Goal: Transaction & Acquisition: Purchase product/service

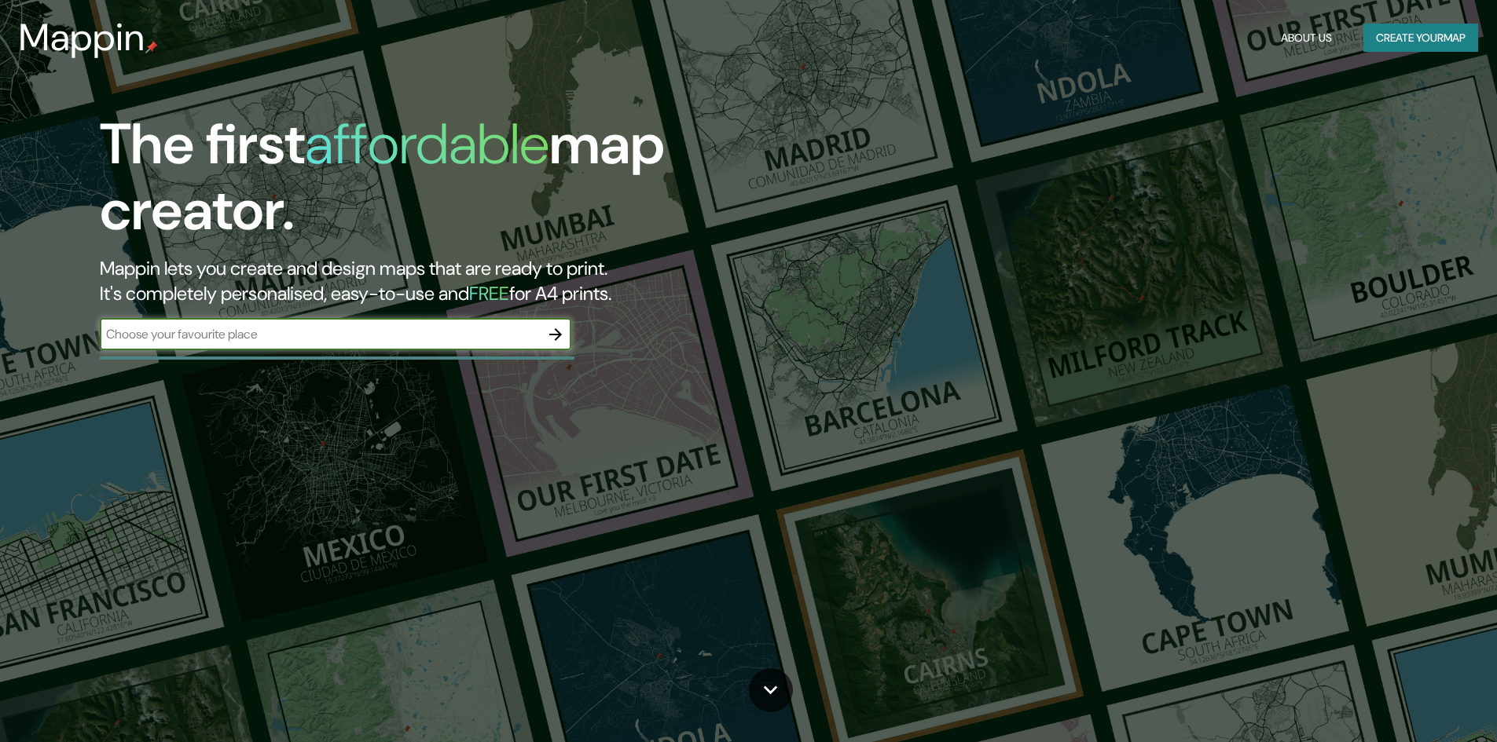
click at [508, 336] on input "text" at bounding box center [320, 334] width 440 height 18
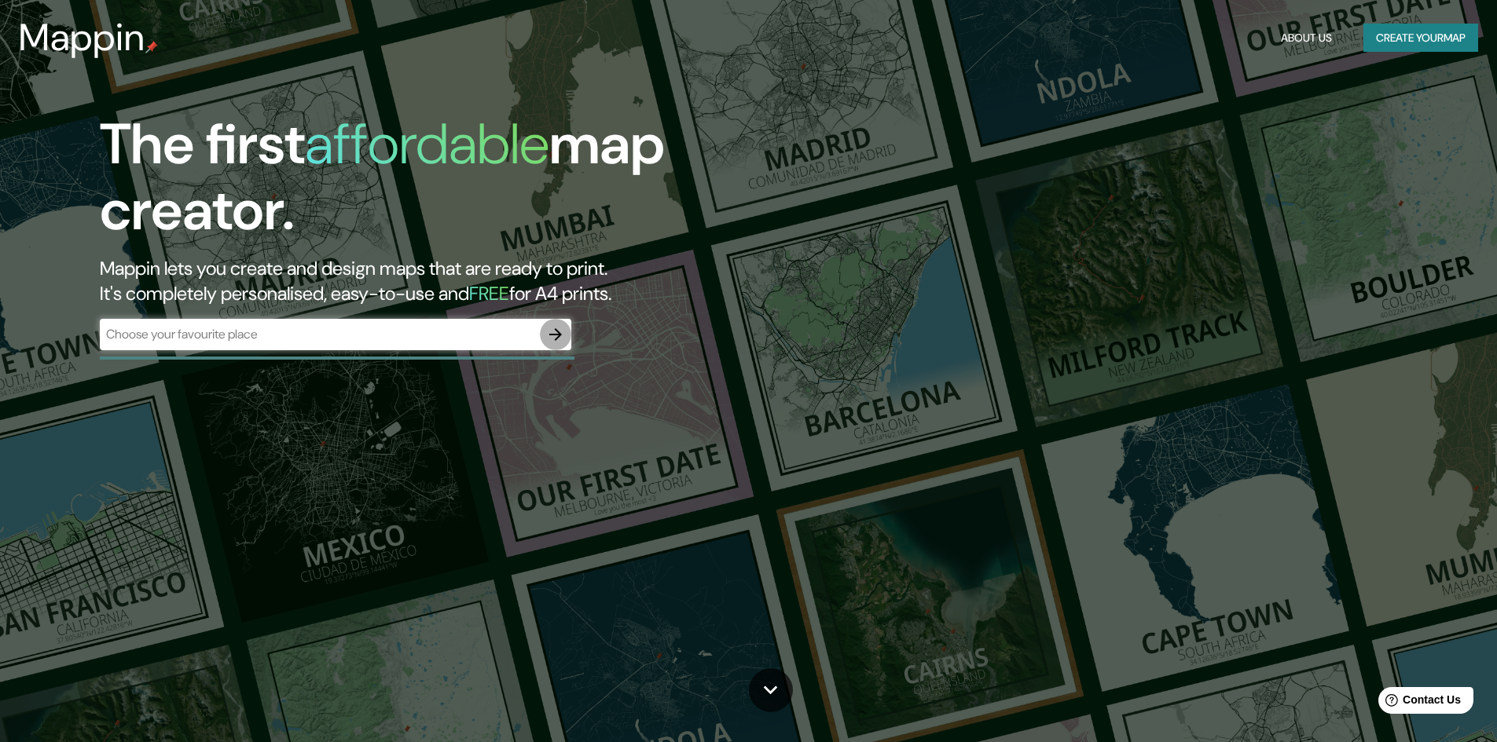
click at [566, 335] on button "button" at bounding box center [555, 334] width 31 height 31
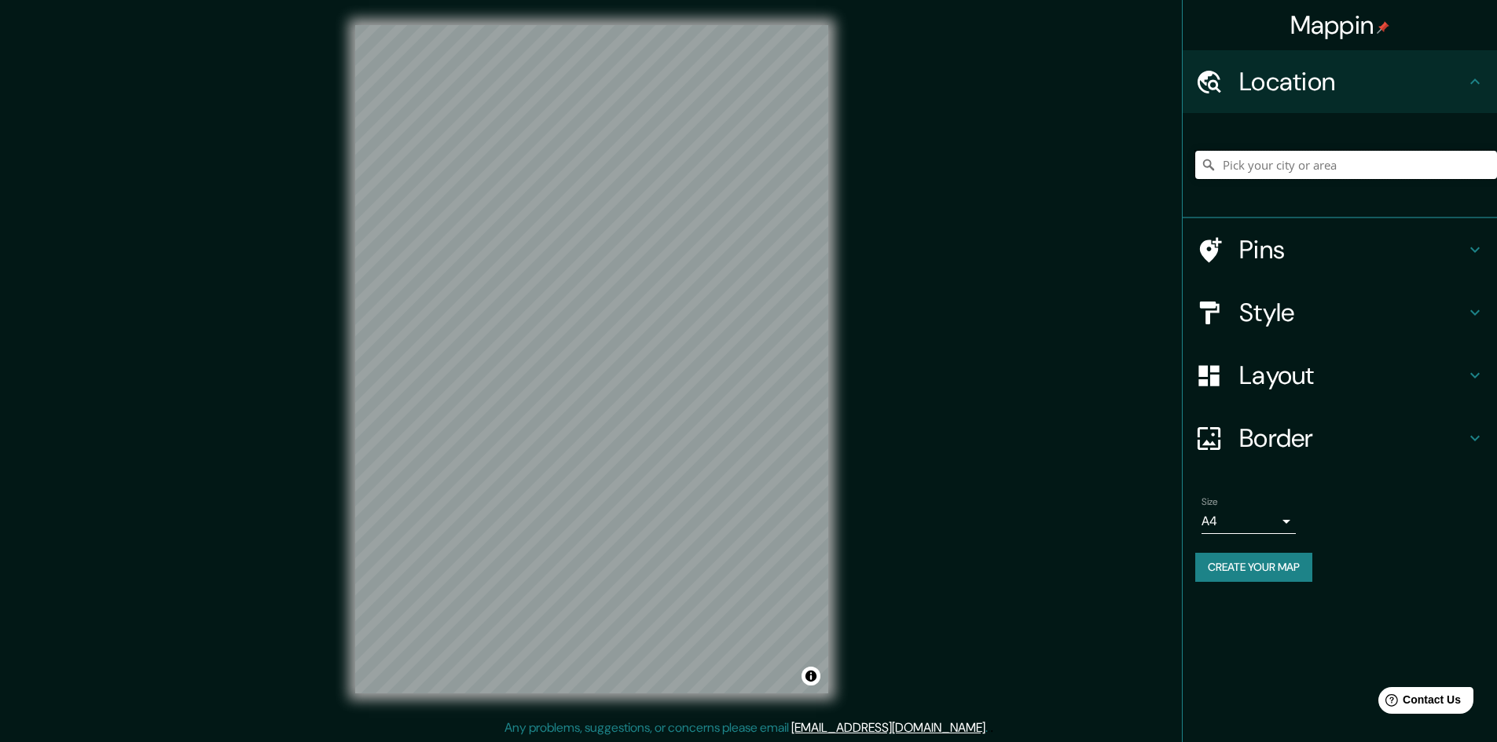
click at [1318, 164] on input "Pick your city or area" at bounding box center [1346, 165] width 302 height 28
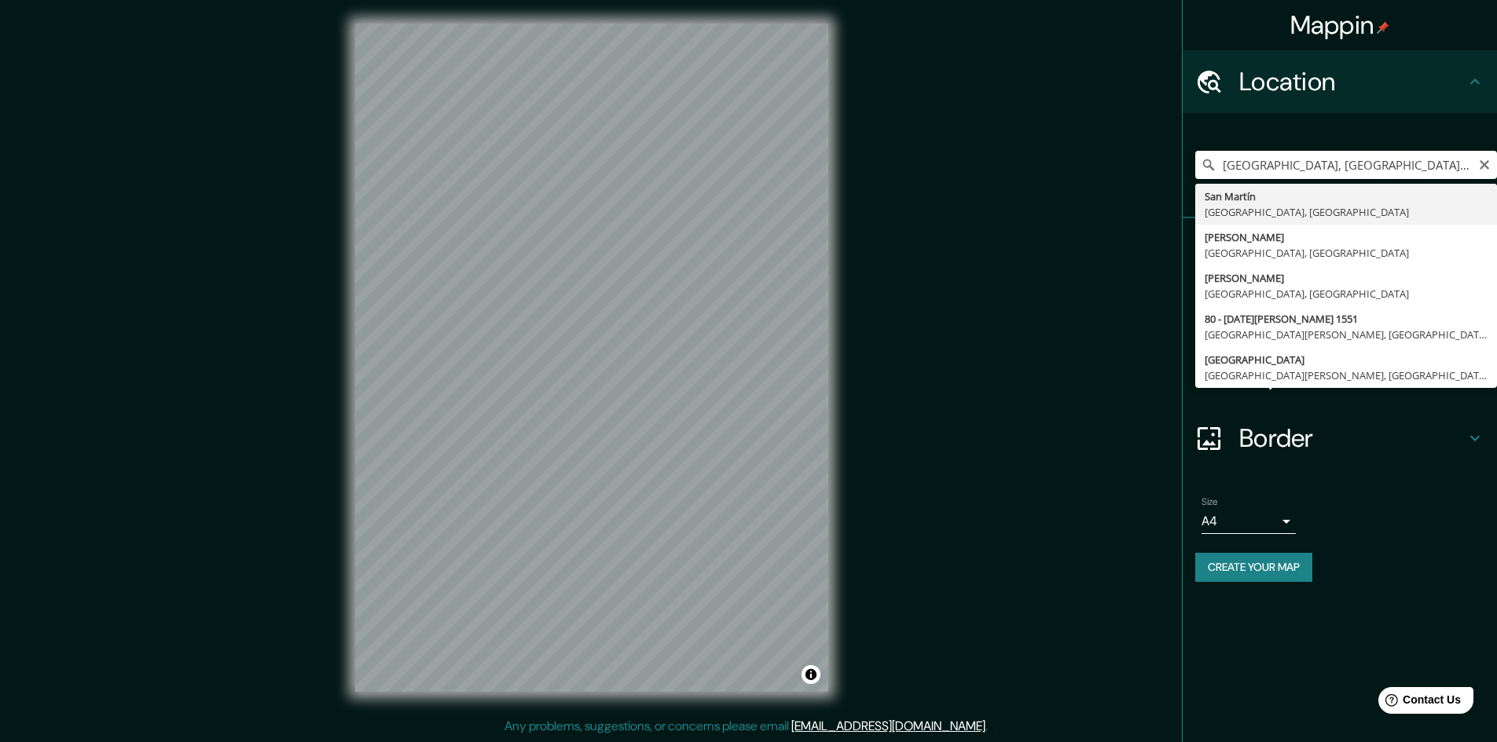
drag, startPoint x: 1325, startPoint y: 166, endPoint x: 1359, endPoint y: 173, distance: 35.3
click at [1359, 173] on input "[GEOGRAPHIC_DATA], [GEOGRAPHIC_DATA], [PERSON_NAME] 1551, [GEOGRAPHIC_DATA][PER…" at bounding box center [1346, 165] width 302 height 28
drag, startPoint x: 1356, startPoint y: 167, endPoint x: 1159, endPoint y: 180, distance: 197.6
click at [1159, 180] on div "Mappin Location [GEOGRAPHIC_DATA], [GEOGRAPHIC_DATA], [STREET_ADDRESS][PERSON_N…" at bounding box center [748, 370] width 1497 height 744
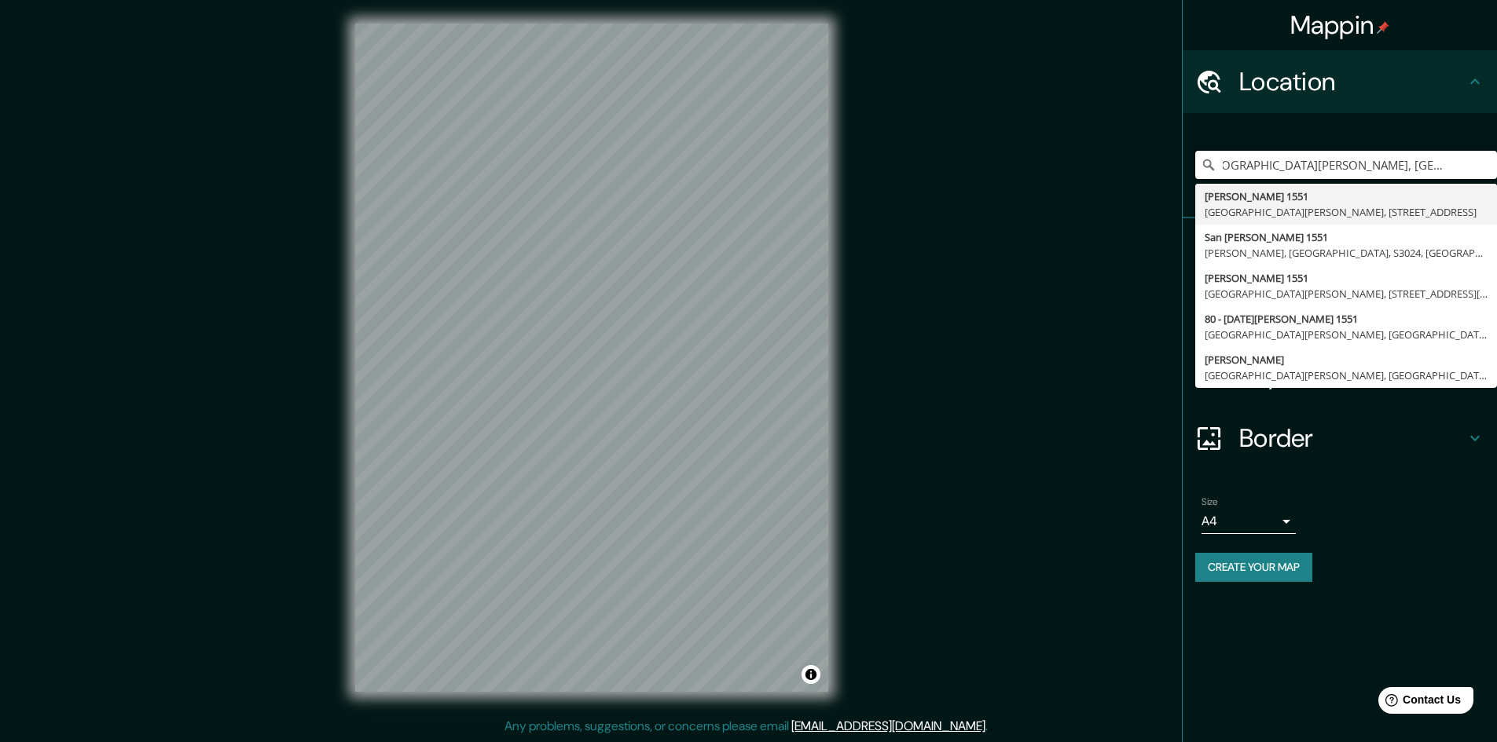
drag, startPoint x: 1225, startPoint y: 167, endPoint x: 1508, endPoint y: 169, distance: 282.9
click at [1496, 169] on html "Mappin Location [GEOGRAPHIC_DATA][PERSON_NAME], [GEOGRAPHIC_DATA], [GEOGRAPHIC_…" at bounding box center [748, 369] width 1497 height 742
type input "[PERSON_NAME][STREET_ADDRESS][DATE][PERSON_NAME]"
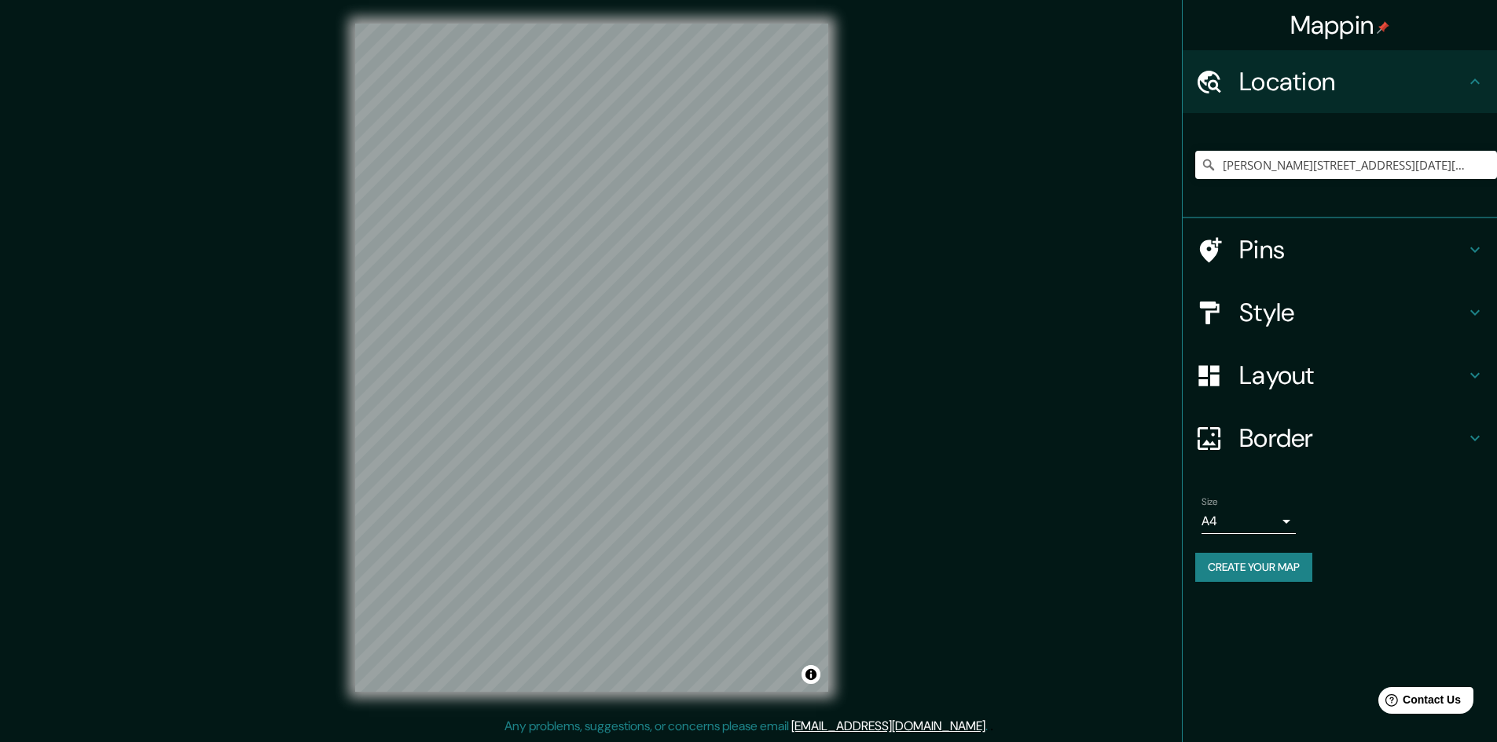
click at [1299, 244] on h4 "Pins" at bounding box center [1352, 249] width 226 height 31
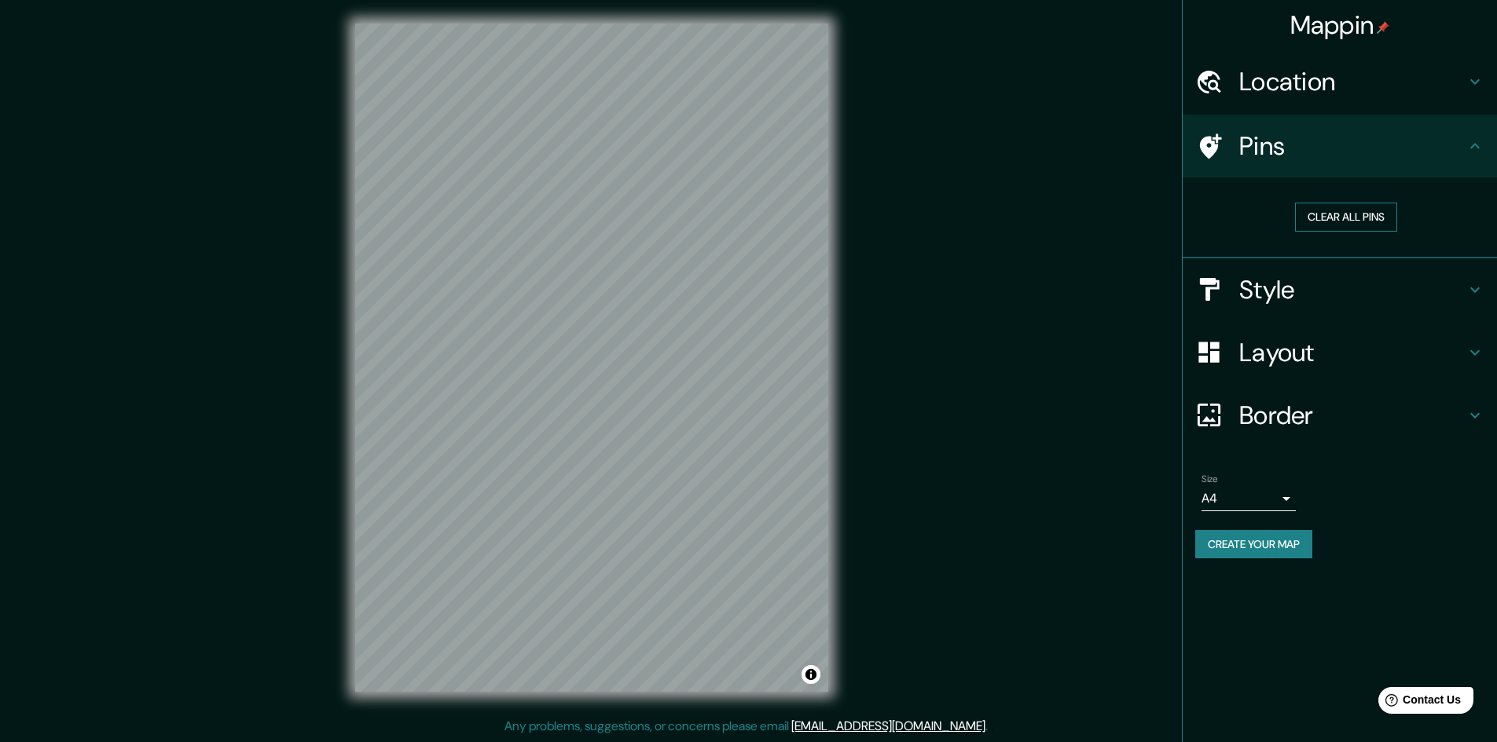
click at [1366, 226] on button "Clear all pins" at bounding box center [1346, 217] width 102 height 29
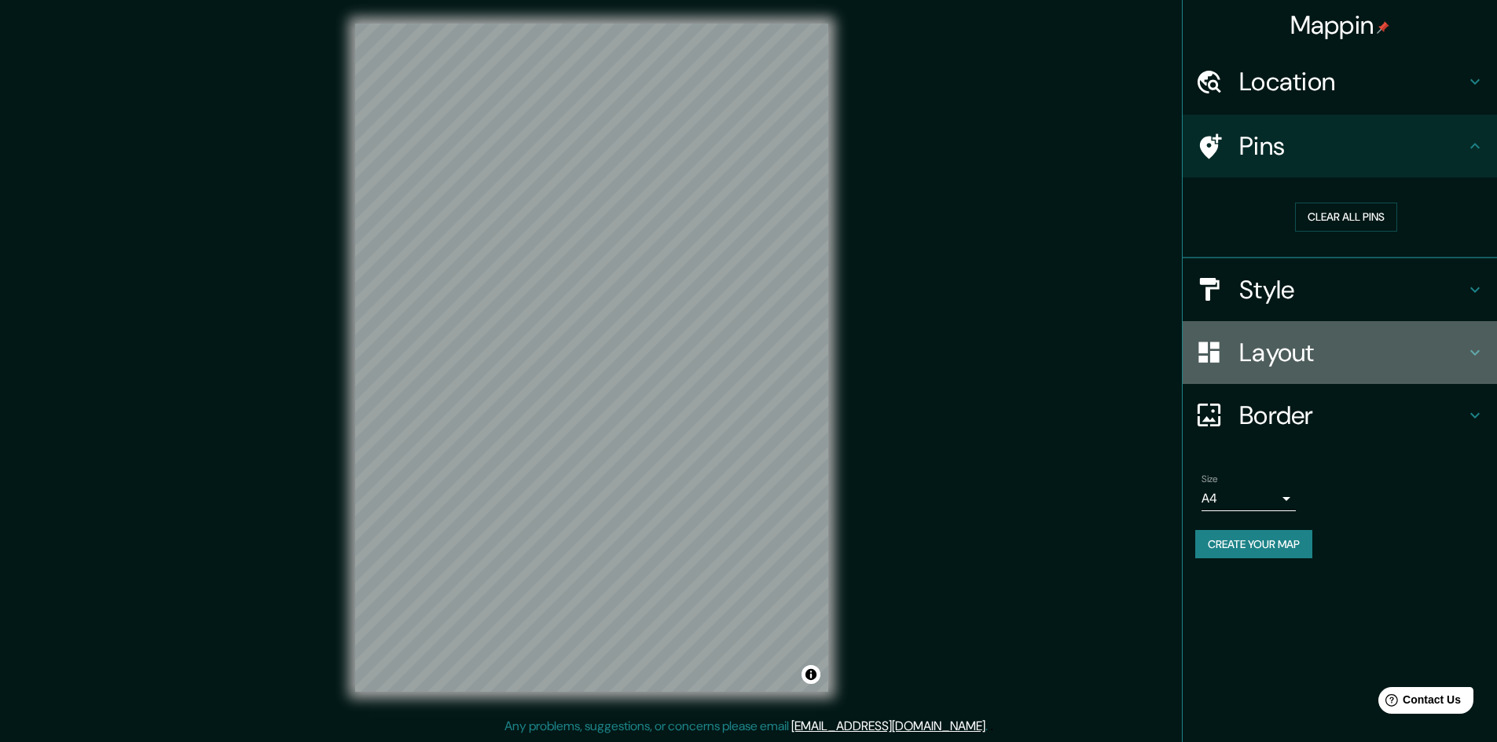
click at [1338, 352] on h4 "Layout" at bounding box center [1352, 352] width 226 height 31
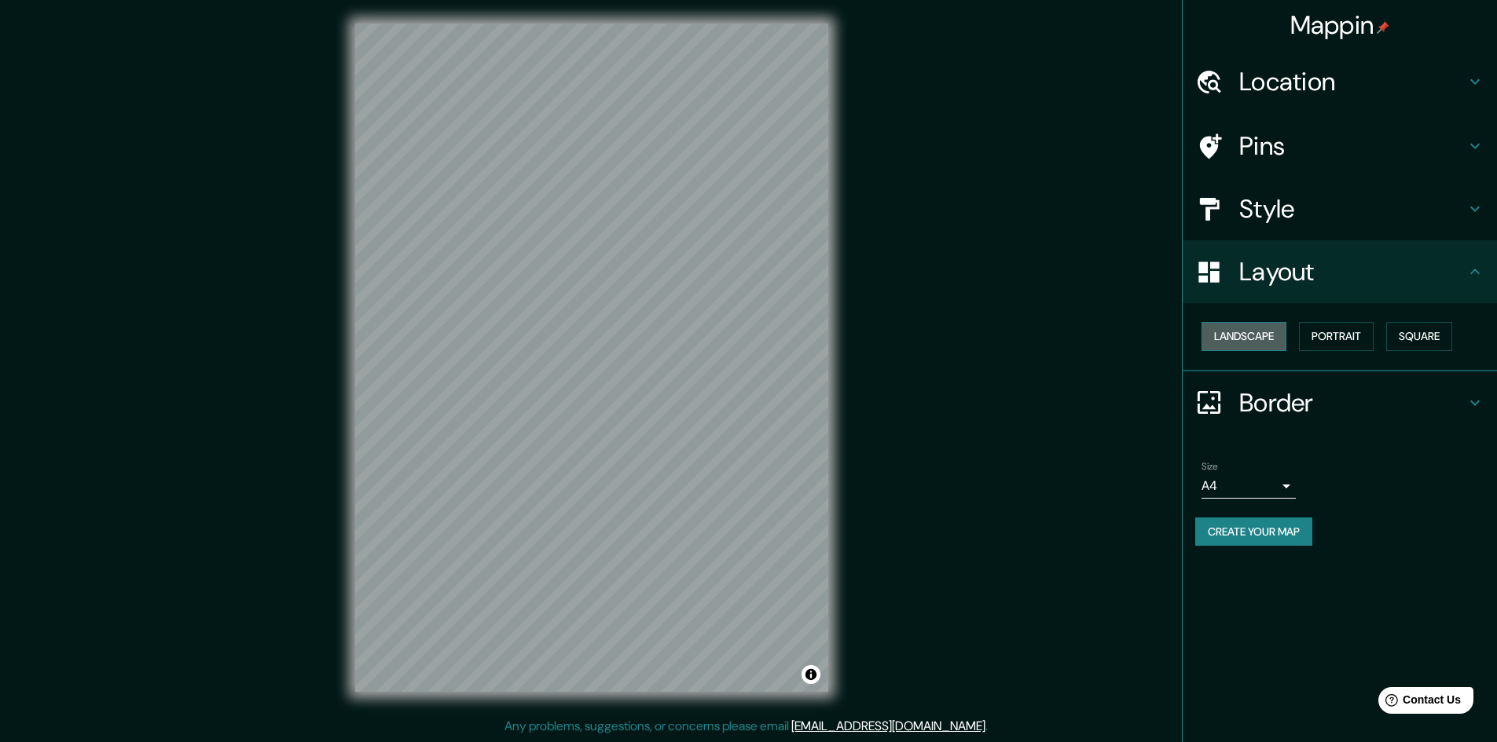
click at [1263, 344] on button "Landscape" at bounding box center [1243, 336] width 85 height 29
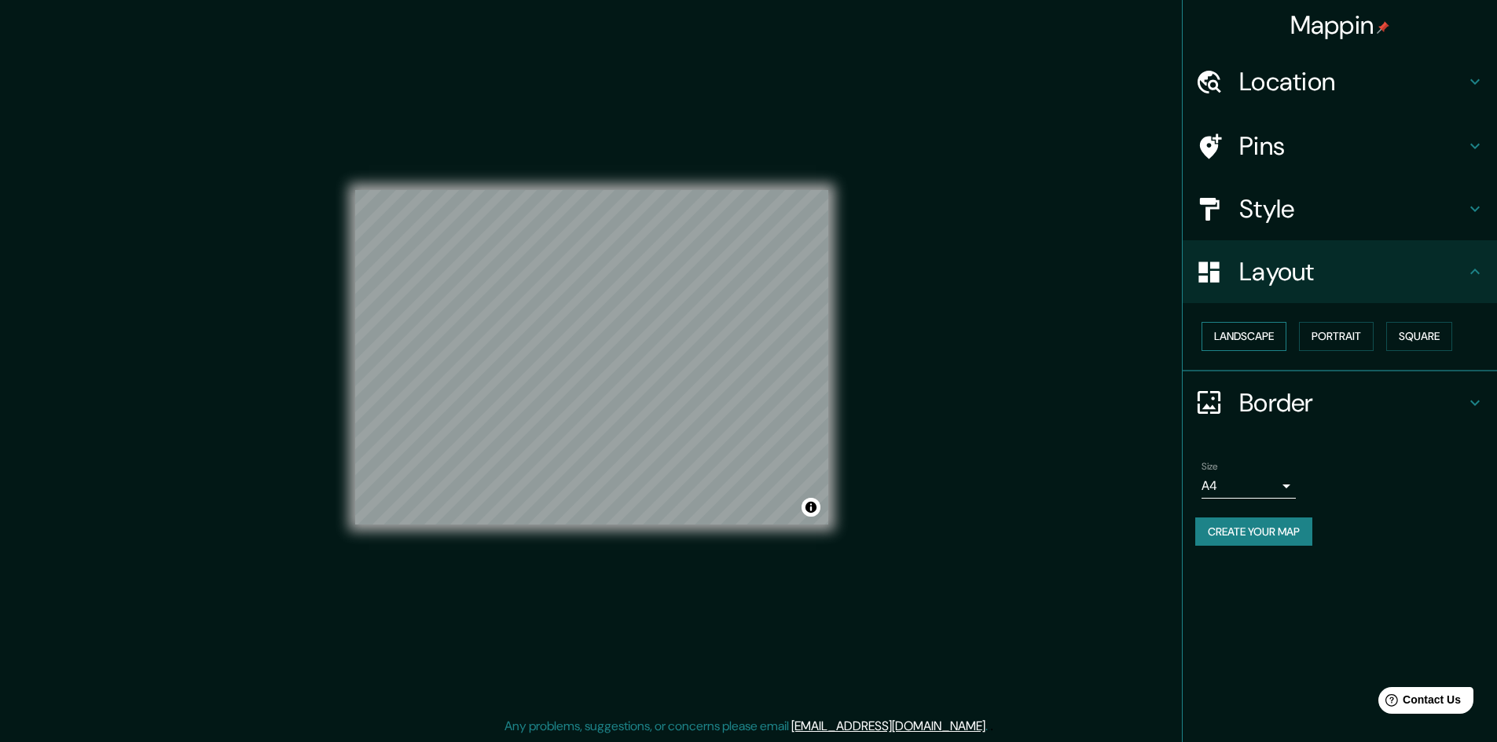
click at [1263, 344] on button "Landscape" at bounding box center [1243, 336] width 85 height 29
click at [1341, 340] on button "Portrait" at bounding box center [1336, 336] width 75 height 29
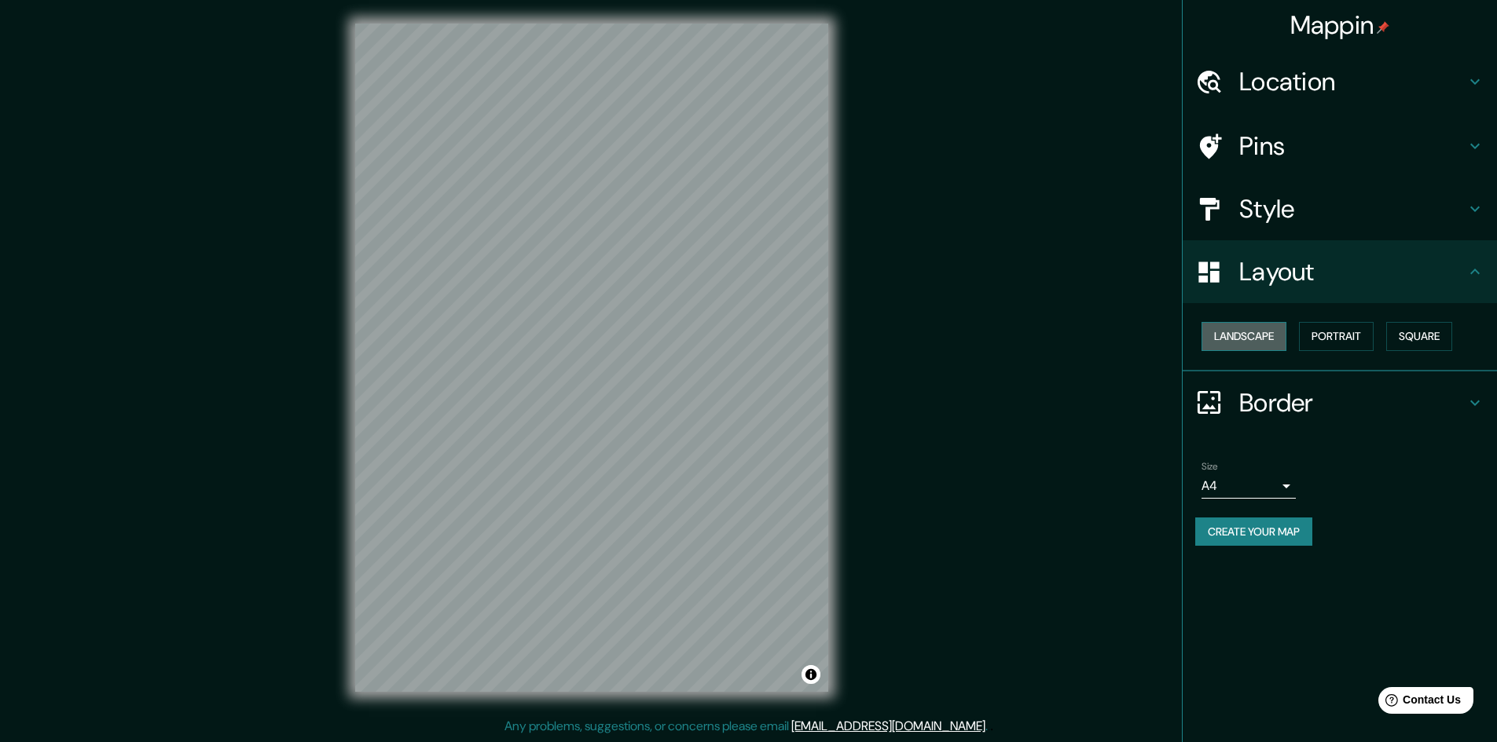
click at [1263, 340] on button "Landscape" at bounding box center [1243, 336] width 85 height 29
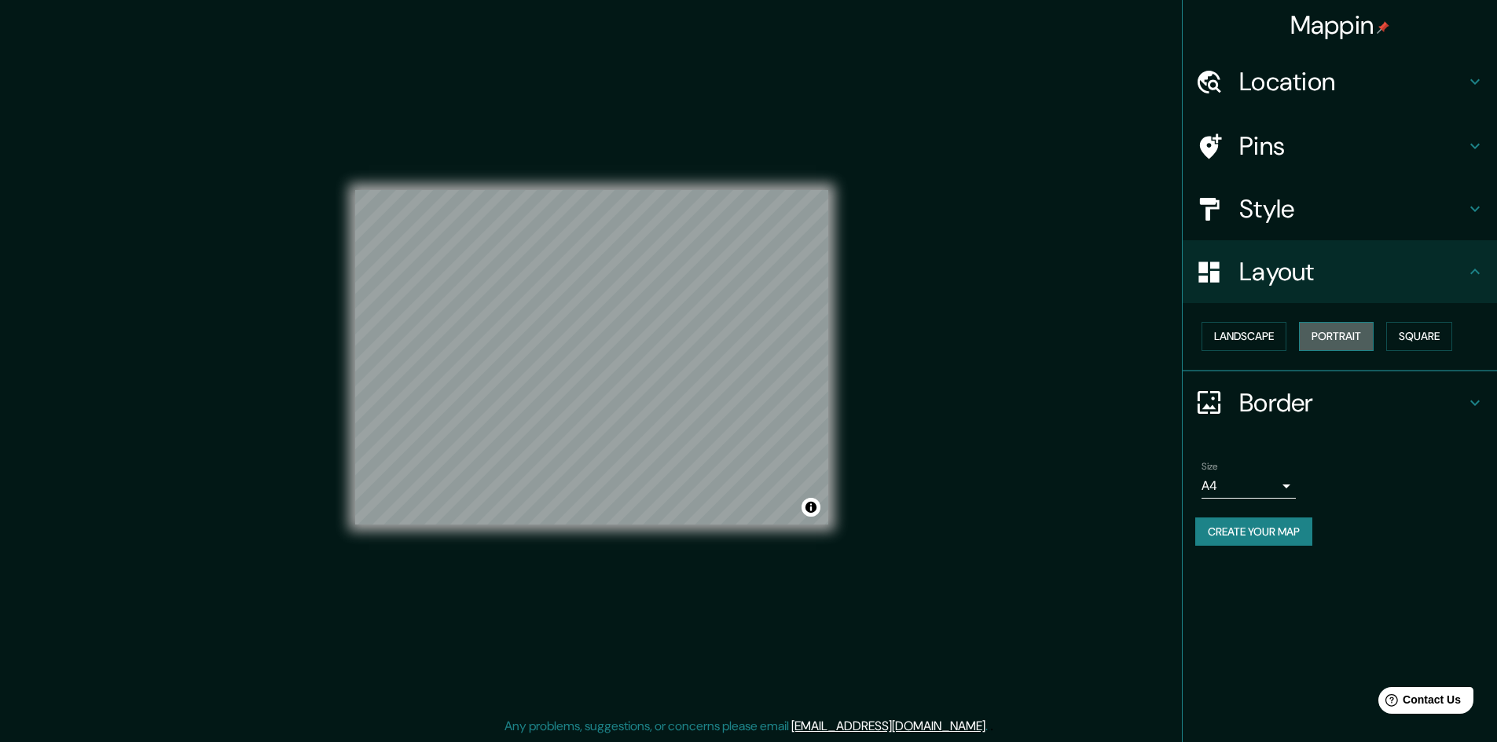
click at [1372, 333] on button "Portrait" at bounding box center [1336, 336] width 75 height 29
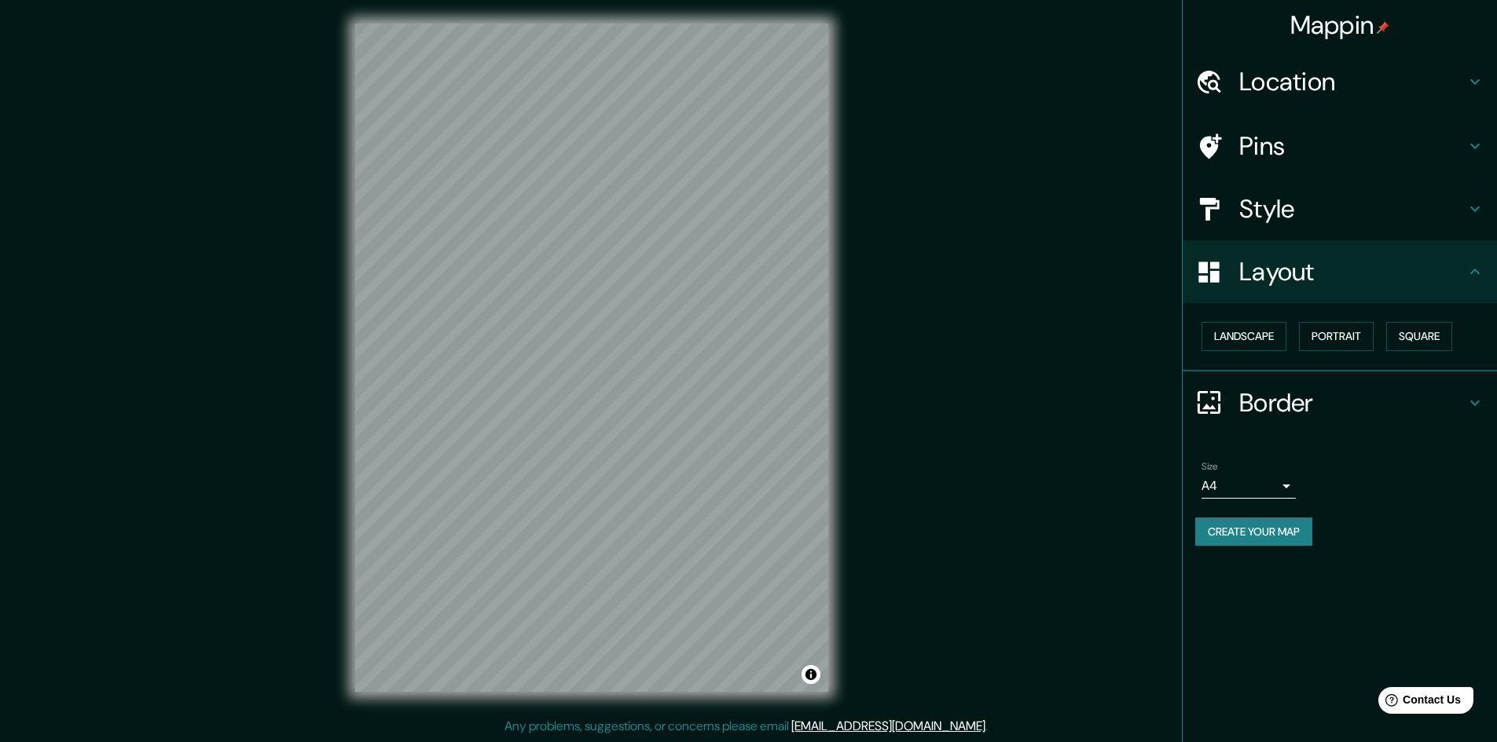
click at [1358, 217] on h4 "Style" at bounding box center [1352, 208] width 226 height 31
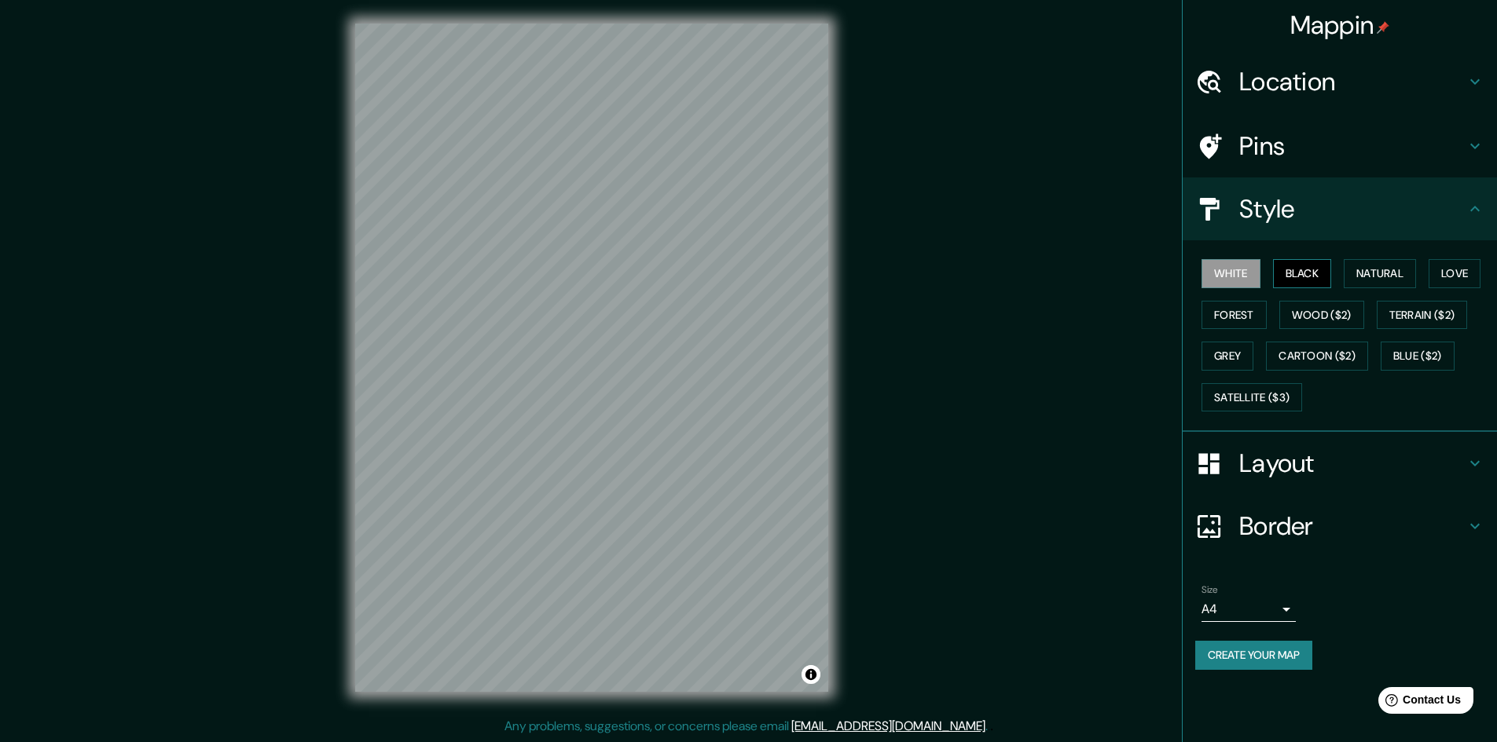
click at [1318, 274] on button "Black" at bounding box center [1302, 273] width 59 height 29
click at [1383, 275] on button "Natural" at bounding box center [1380, 273] width 72 height 29
click at [1480, 264] on button "Love" at bounding box center [1454, 273] width 52 height 29
click at [1255, 312] on button "Forest" at bounding box center [1233, 315] width 65 height 29
click at [1227, 352] on button "Grey" at bounding box center [1227, 356] width 52 height 29
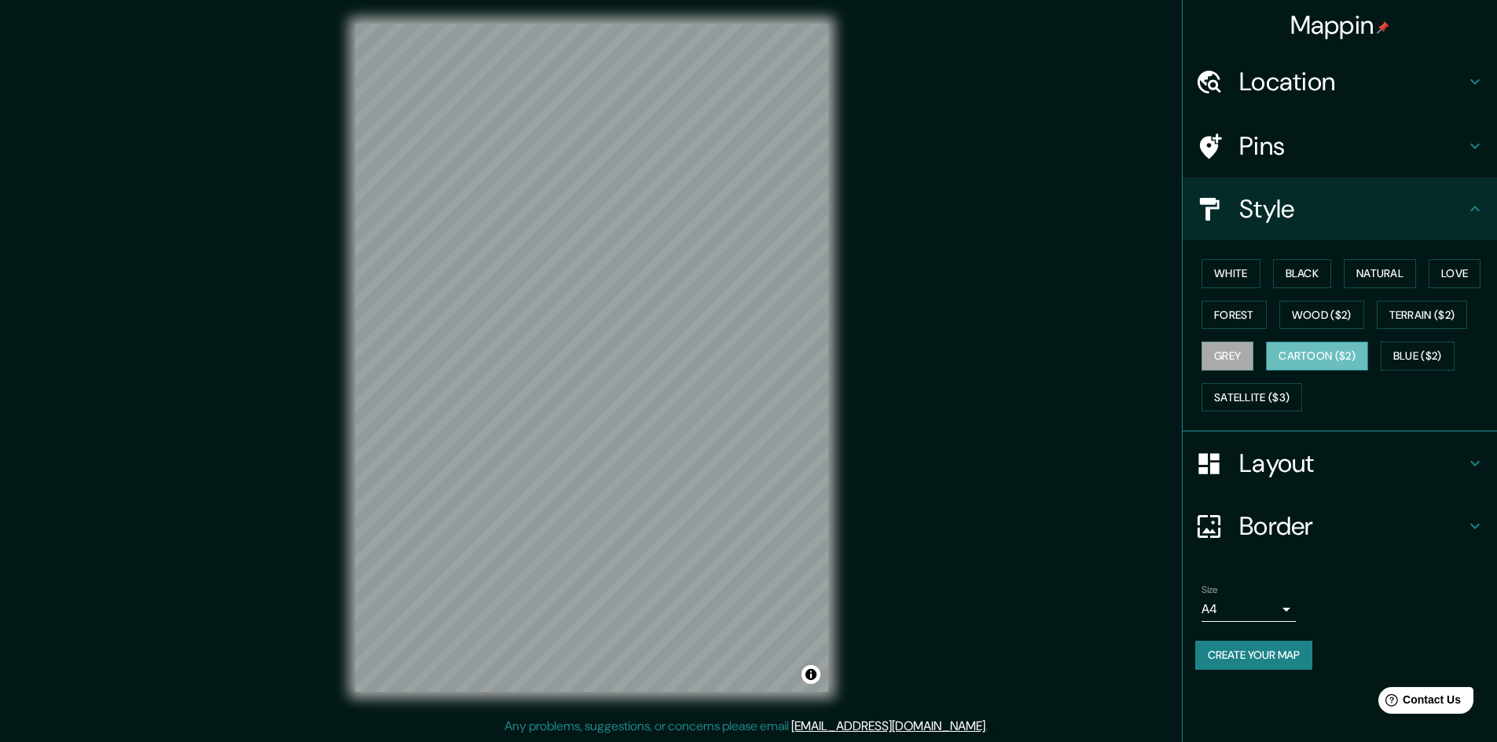
click at [1299, 356] on button "Cartoon ($2)" at bounding box center [1317, 356] width 102 height 29
click at [1318, 317] on button "Wood ($2)" at bounding box center [1321, 315] width 85 height 29
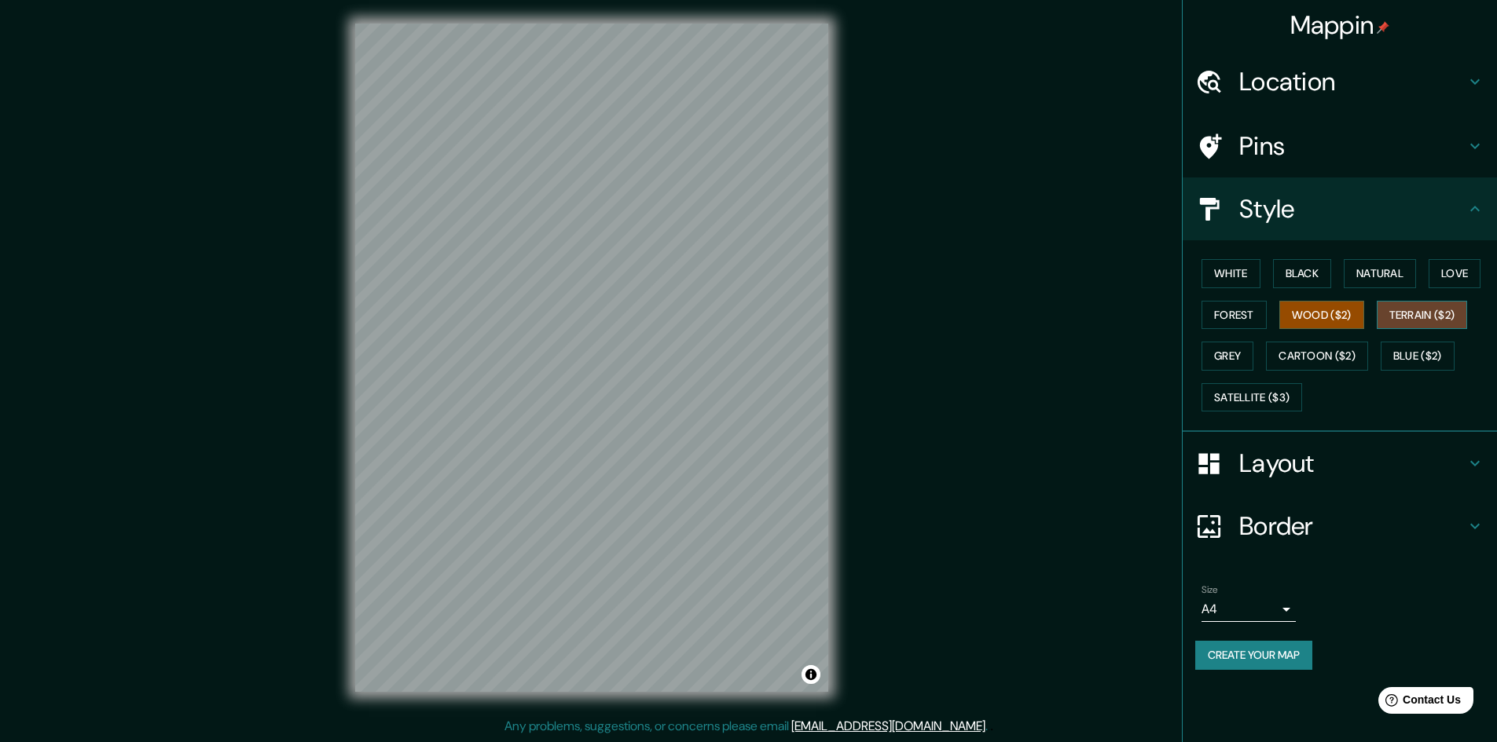
click at [1406, 317] on button "Terrain ($2)" at bounding box center [1422, 315] width 91 height 29
click at [1430, 364] on button "Blue ($2)" at bounding box center [1417, 356] width 74 height 29
click at [1241, 317] on button "Forest" at bounding box center [1233, 315] width 65 height 29
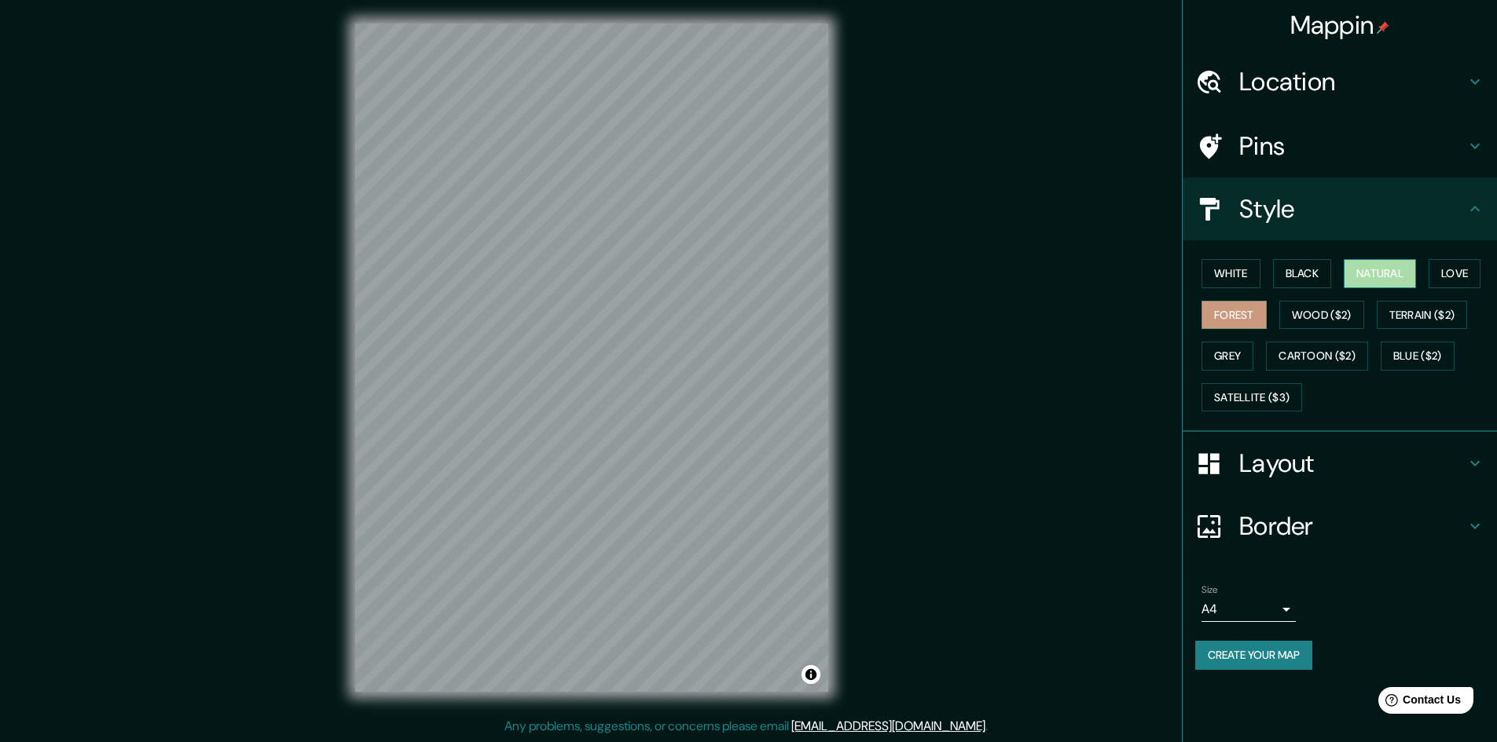
click at [1383, 274] on button "Natural" at bounding box center [1380, 273] width 72 height 29
click at [1459, 278] on button "Love" at bounding box center [1454, 273] width 52 height 29
click at [1379, 285] on button "Natural" at bounding box center [1380, 273] width 72 height 29
click at [1281, 273] on button "Black" at bounding box center [1302, 273] width 59 height 29
click at [1459, 269] on button "Love" at bounding box center [1454, 273] width 52 height 29
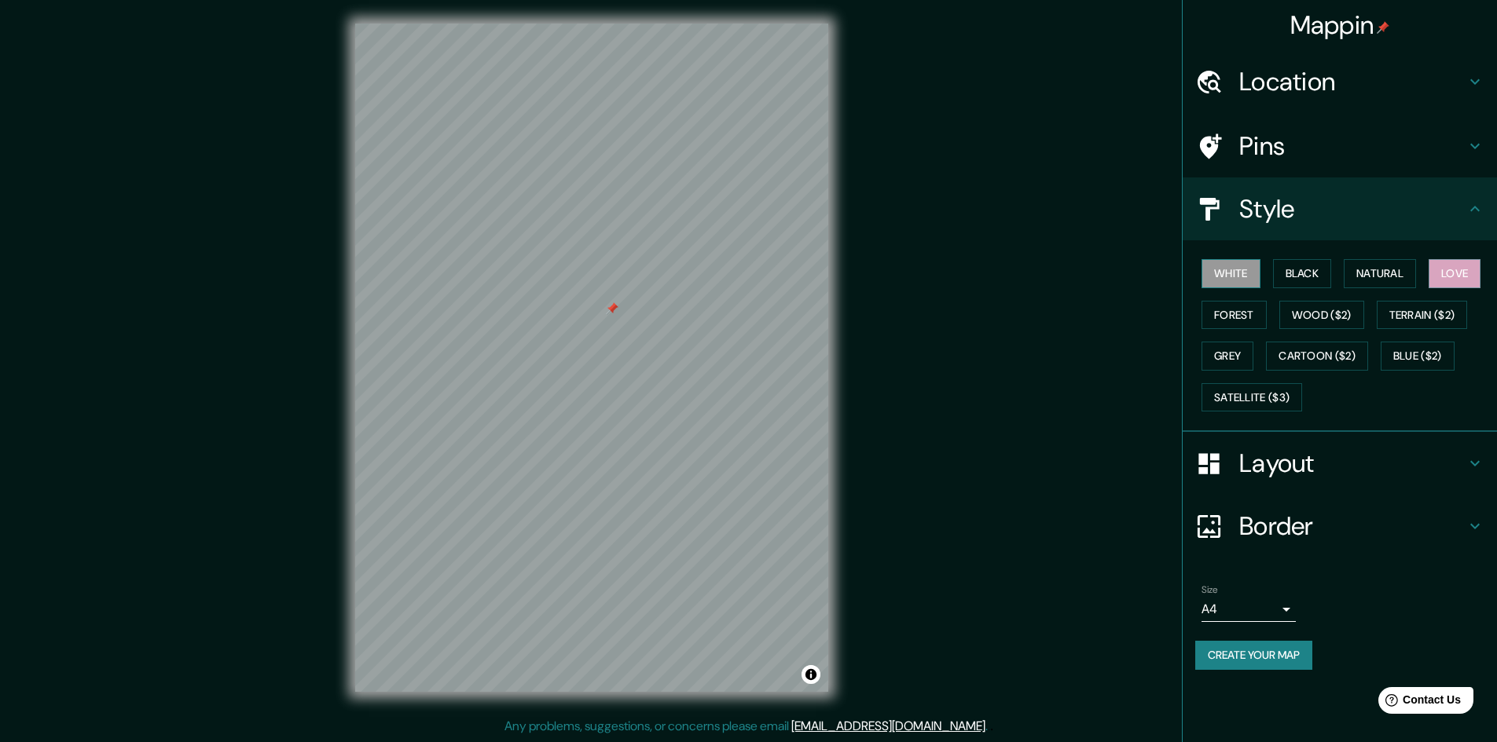
click at [1245, 279] on button "White" at bounding box center [1230, 273] width 59 height 29
click at [1326, 275] on button "Black" at bounding box center [1302, 273] width 59 height 29
click at [1388, 266] on button "Natural" at bounding box center [1380, 273] width 72 height 29
click at [1249, 645] on button "Create your map" at bounding box center [1253, 655] width 117 height 29
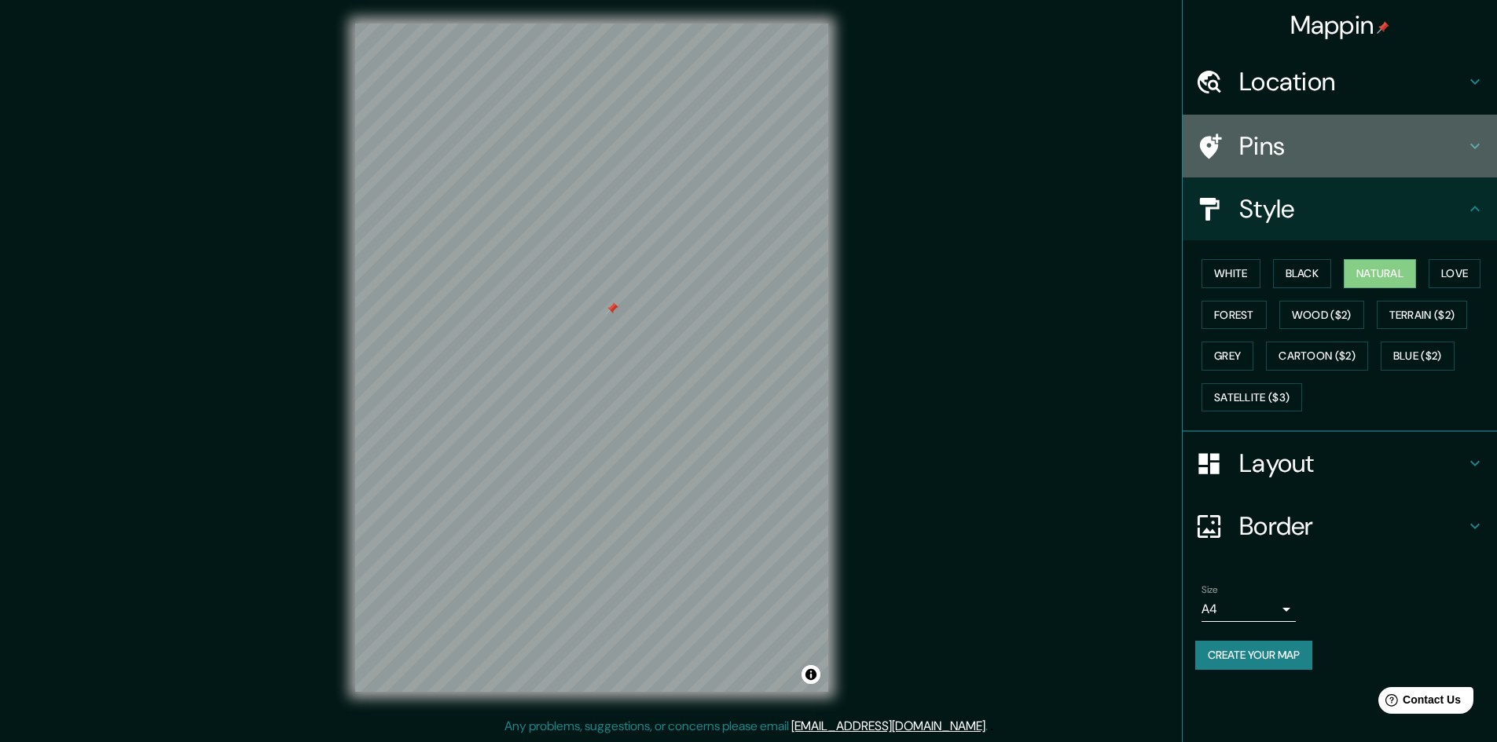
click at [1283, 141] on h4 "Pins" at bounding box center [1352, 145] width 226 height 31
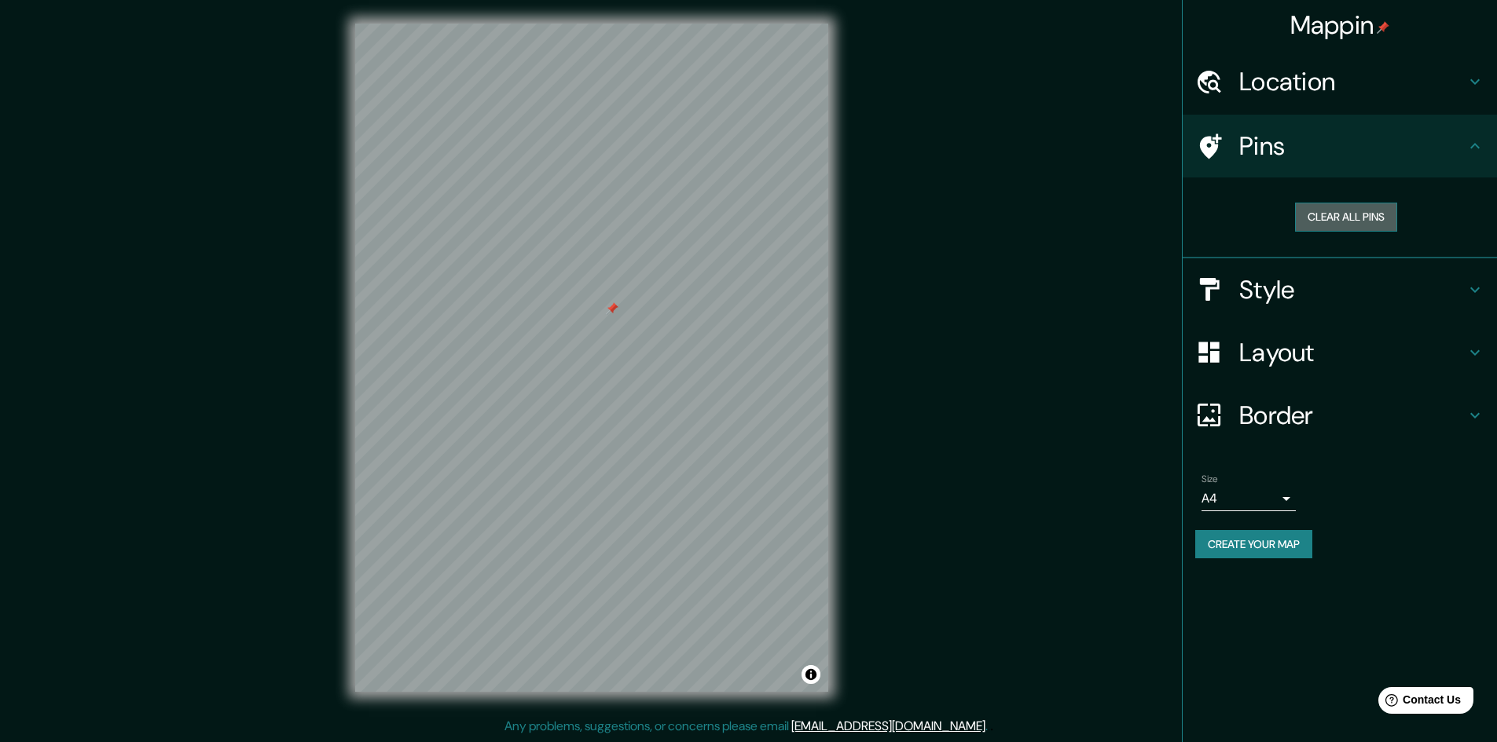
click at [1349, 212] on button "Clear all pins" at bounding box center [1346, 217] width 102 height 29
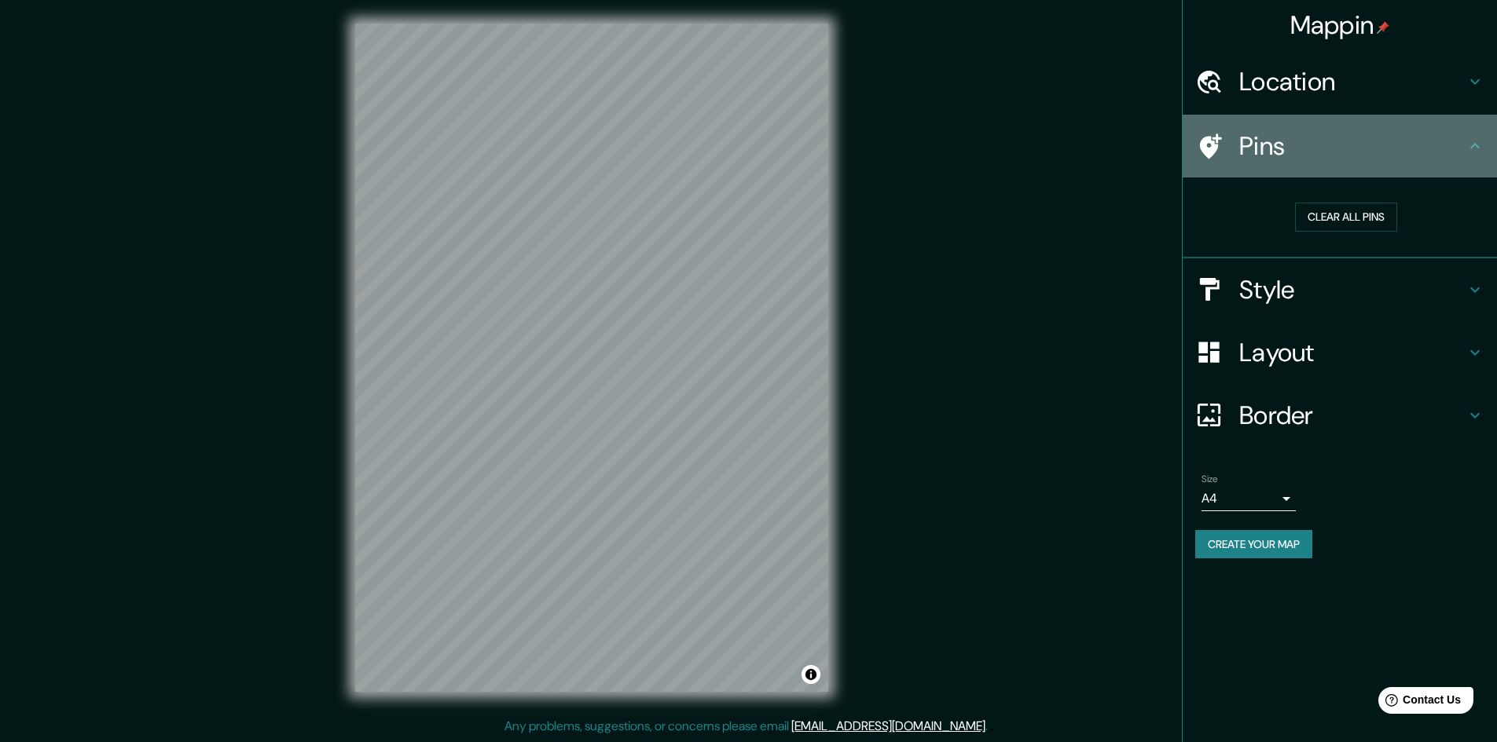
click at [1203, 148] on icon at bounding box center [1211, 146] width 22 height 25
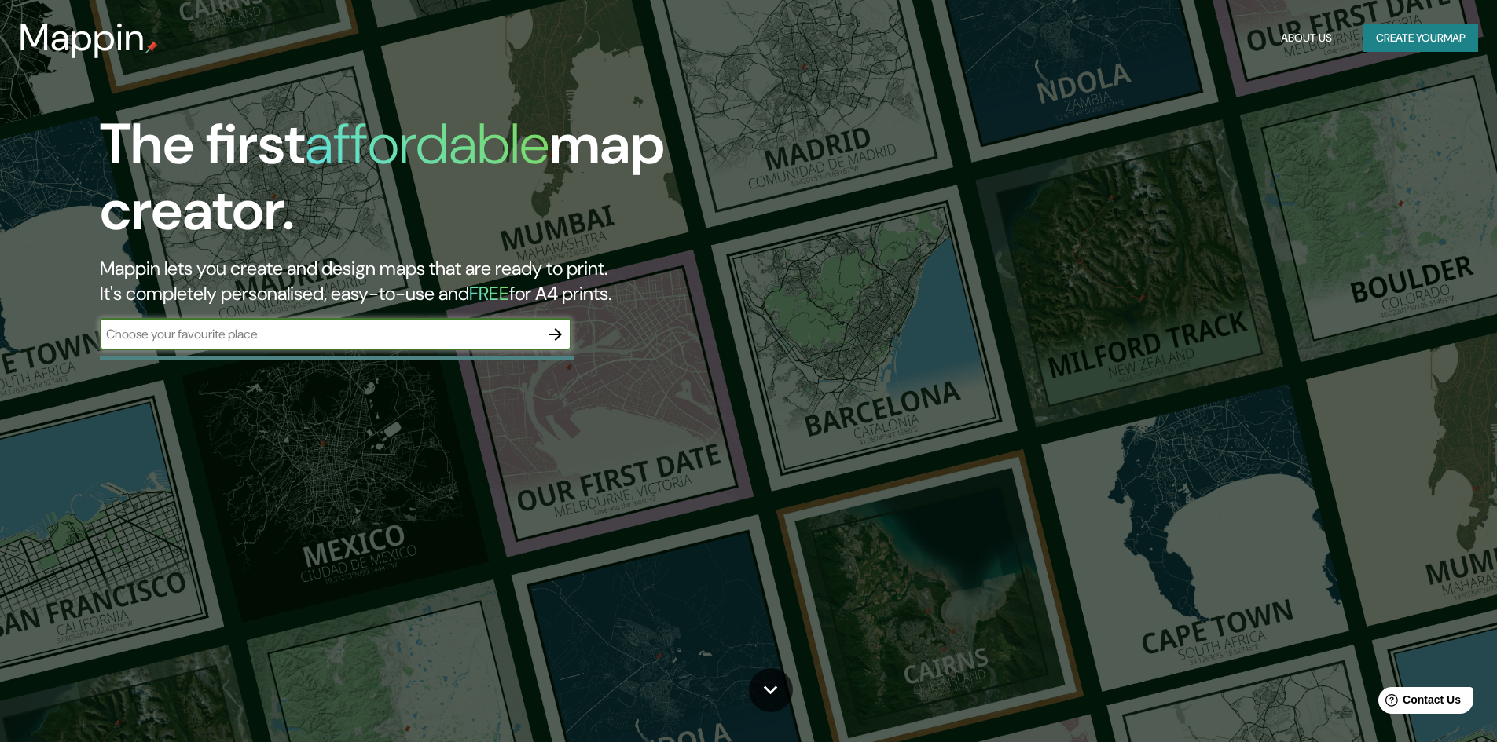
click at [323, 336] on input "text" at bounding box center [320, 334] width 440 height 18
